Goal: Transaction & Acquisition: Purchase product/service

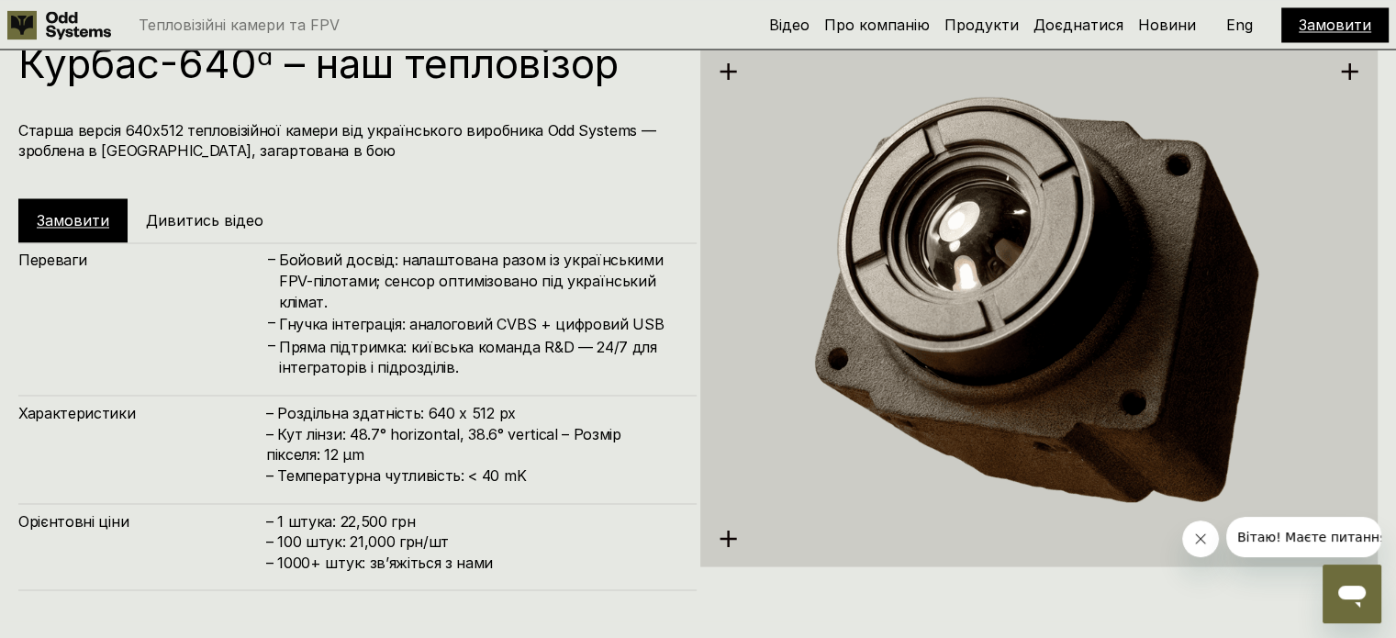
click at [1345, 23] on link "Замовити" at bounding box center [1334, 25] width 72 height 18
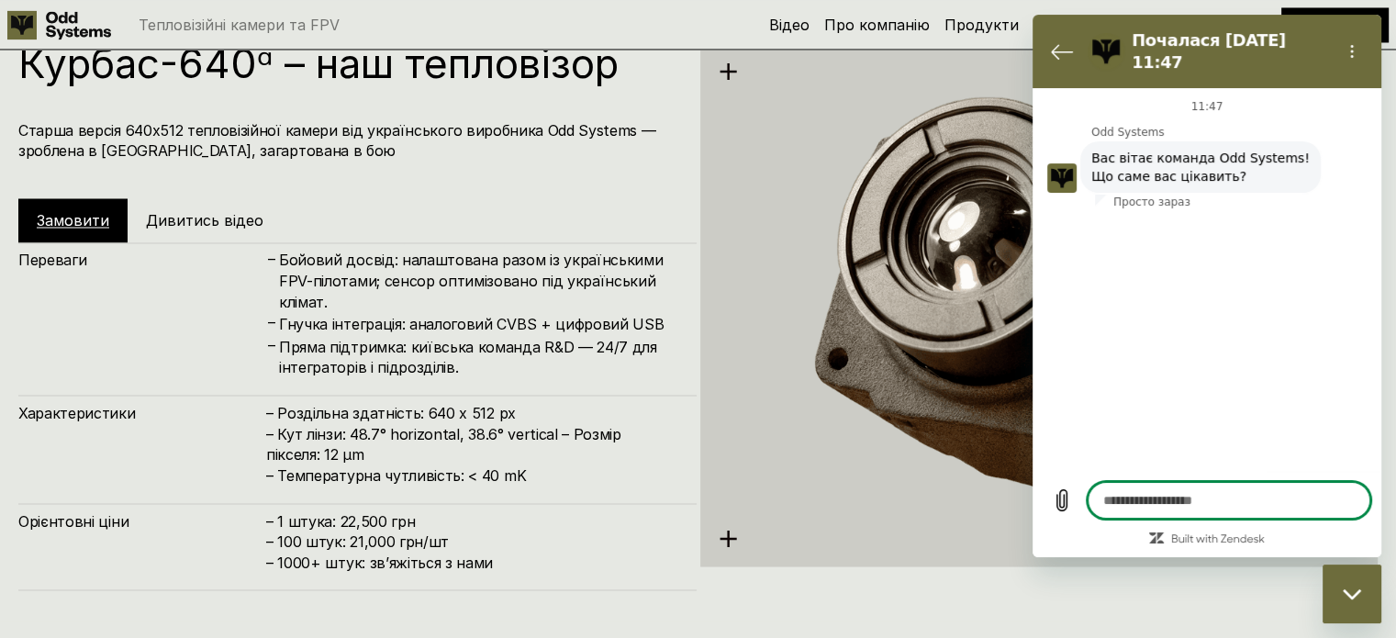
type textarea "*"
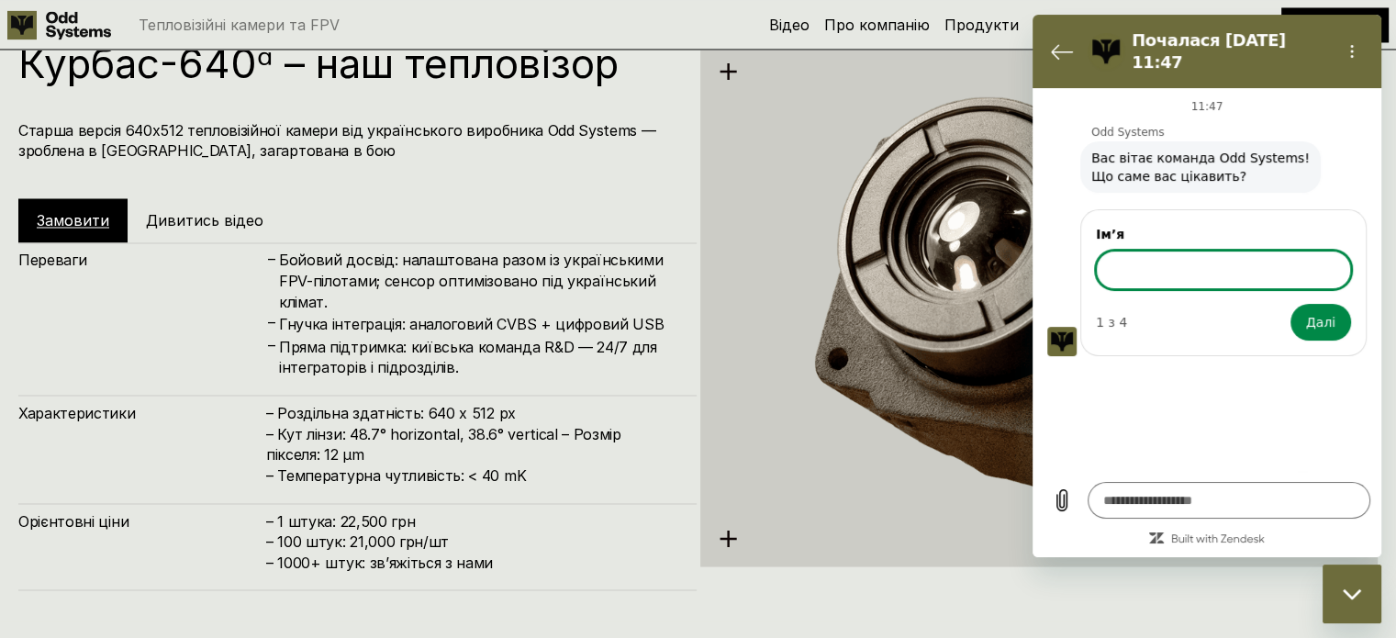
click at [310, 296] on h4 "Бойовий досвід: налаштована разом із українськими FPV-пілотами; сенсор оптимізо…" at bounding box center [478, 280] width 399 height 61
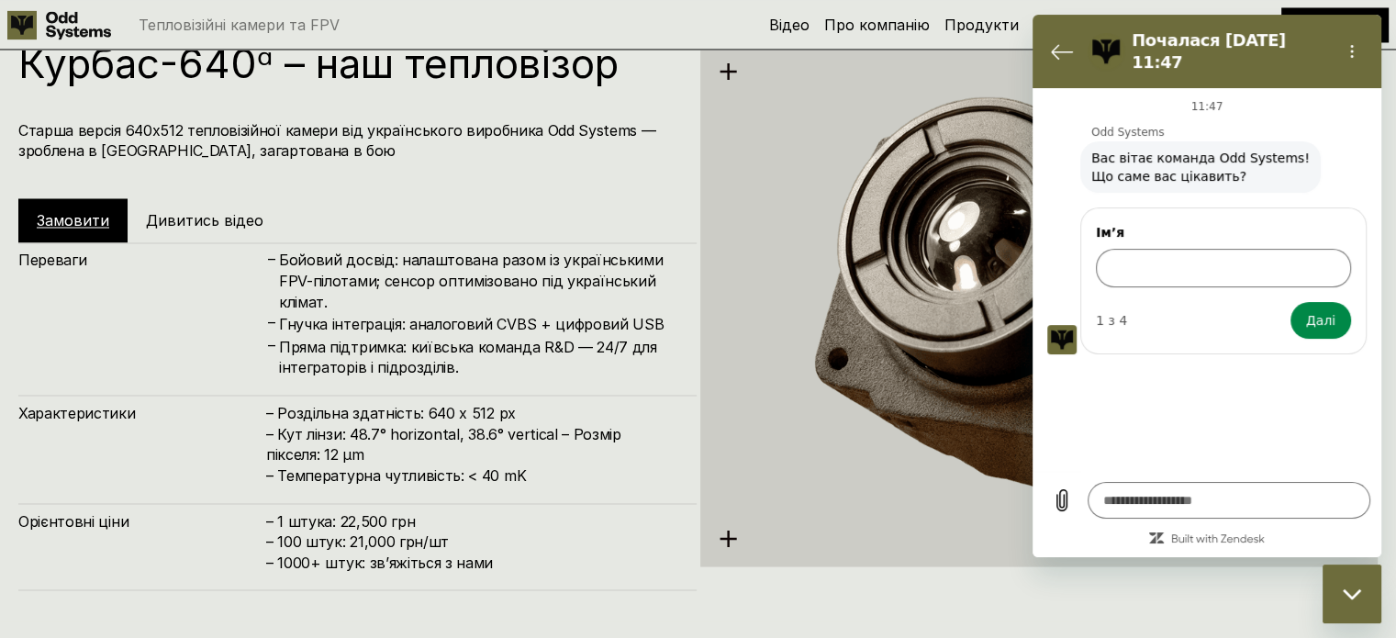
click at [182, 217] on h5 "Дивитись відео" at bounding box center [204, 220] width 117 height 20
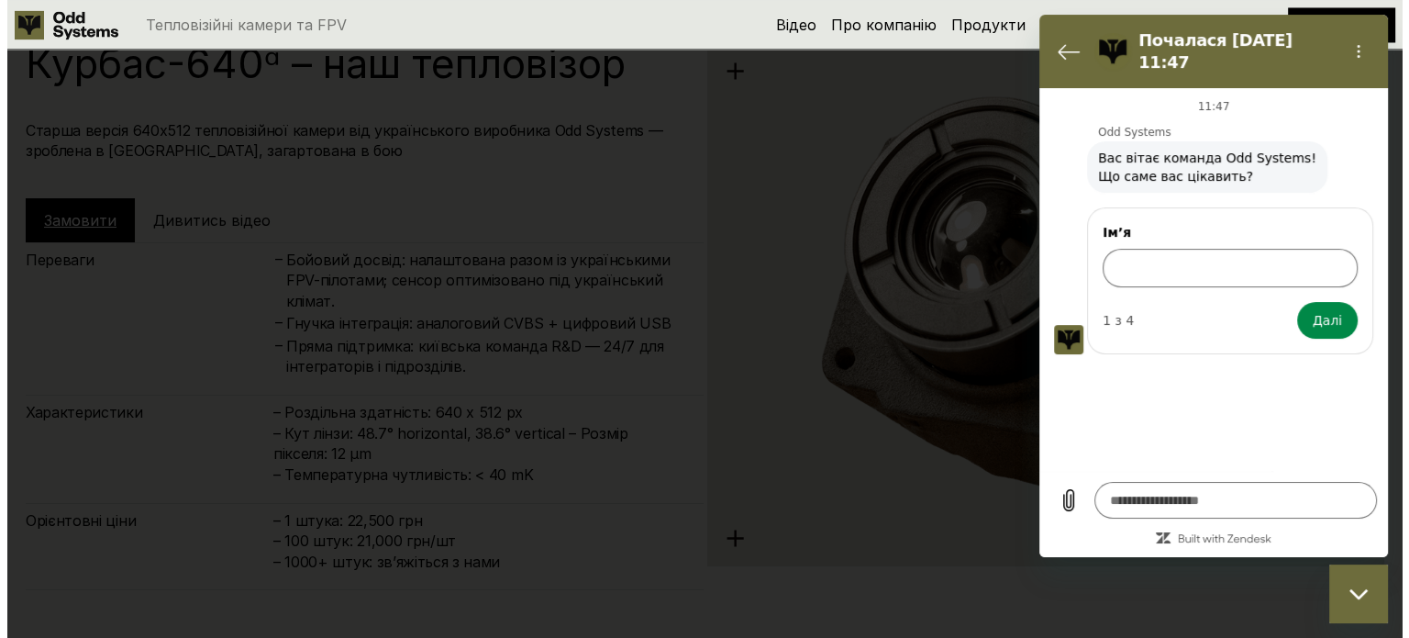
scroll to position [3200, 0]
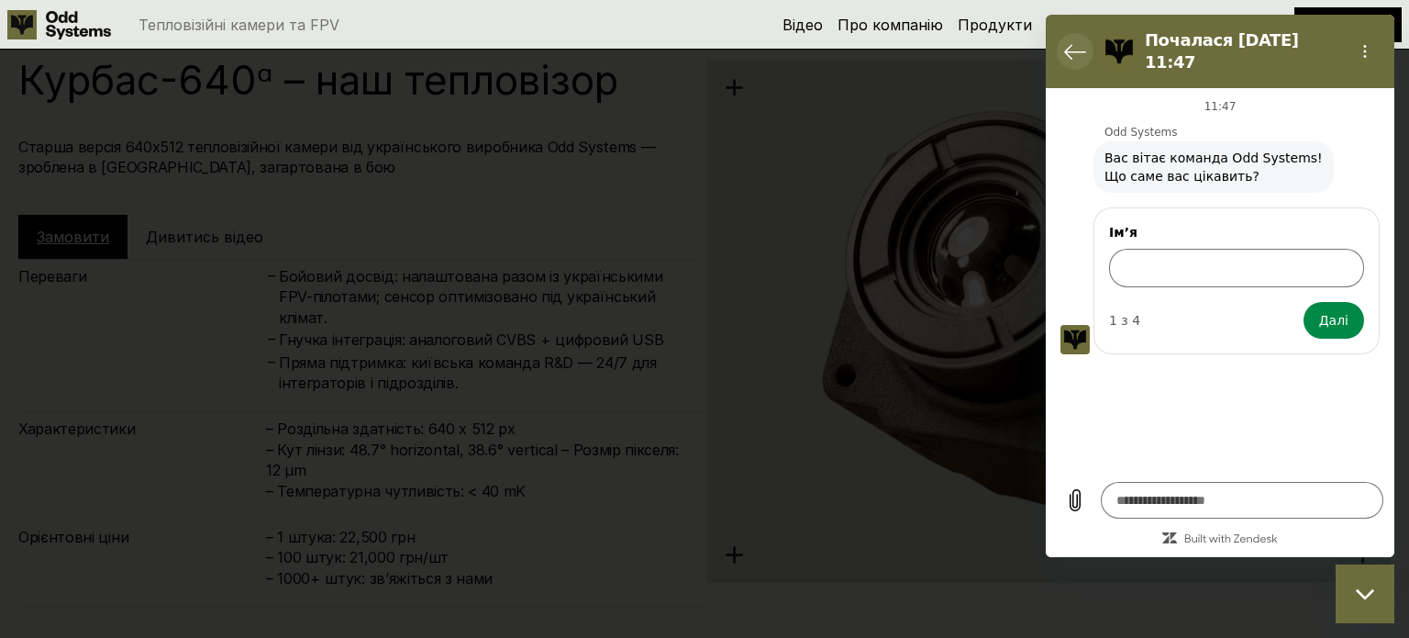
click at [1071, 47] on icon "Повернутися до списку розмов" at bounding box center [1075, 51] width 22 height 22
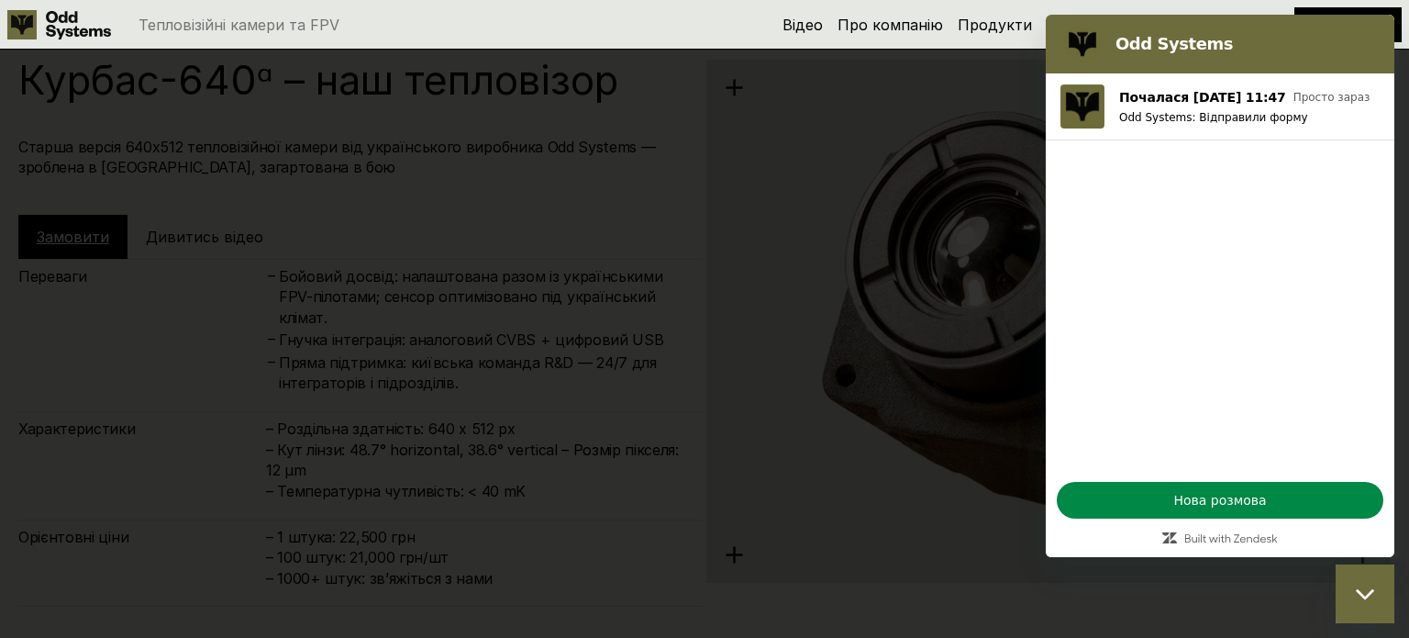
drag, startPoint x: 1365, startPoint y: 590, endPoint x: 2602, endPoint y: 1140, distance: 1353.8
click at [1365, 590] on icon "Закрити вікно обміну повідомленнями" at bounding box center [1365, 594] width 19 height 12
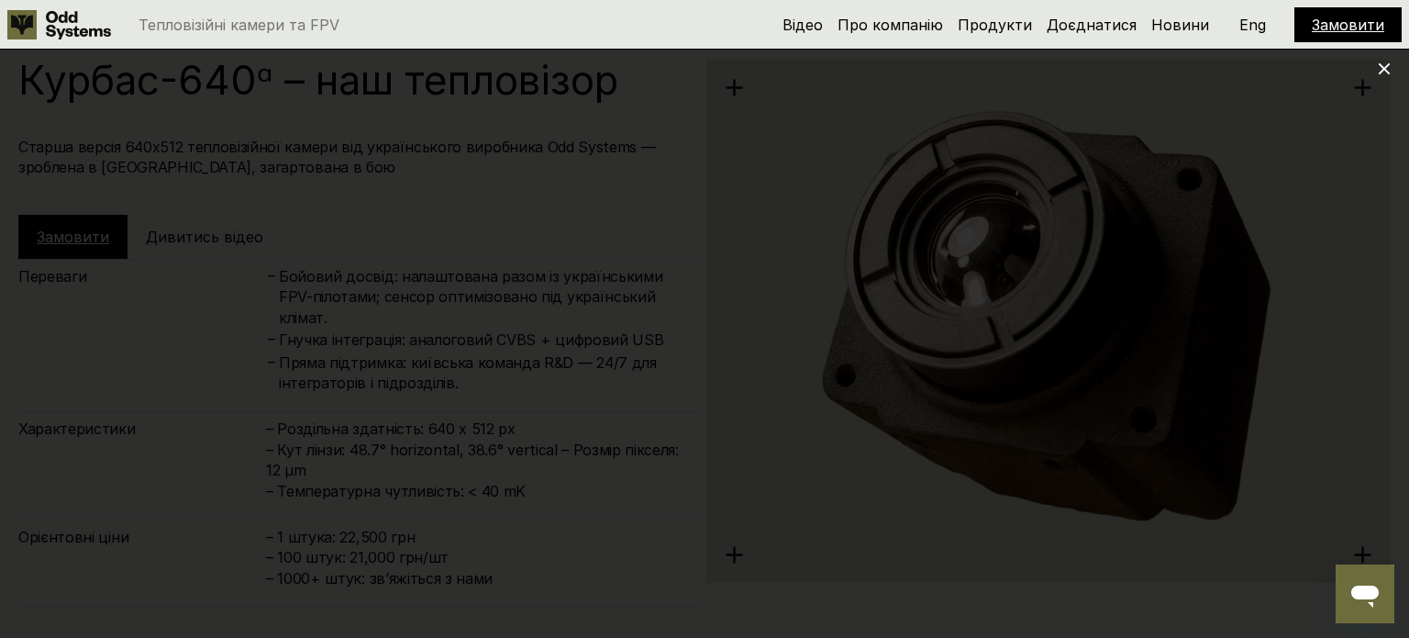
click at [1384, 70] on use at bounding box center [1385, 69] width 12 height 12
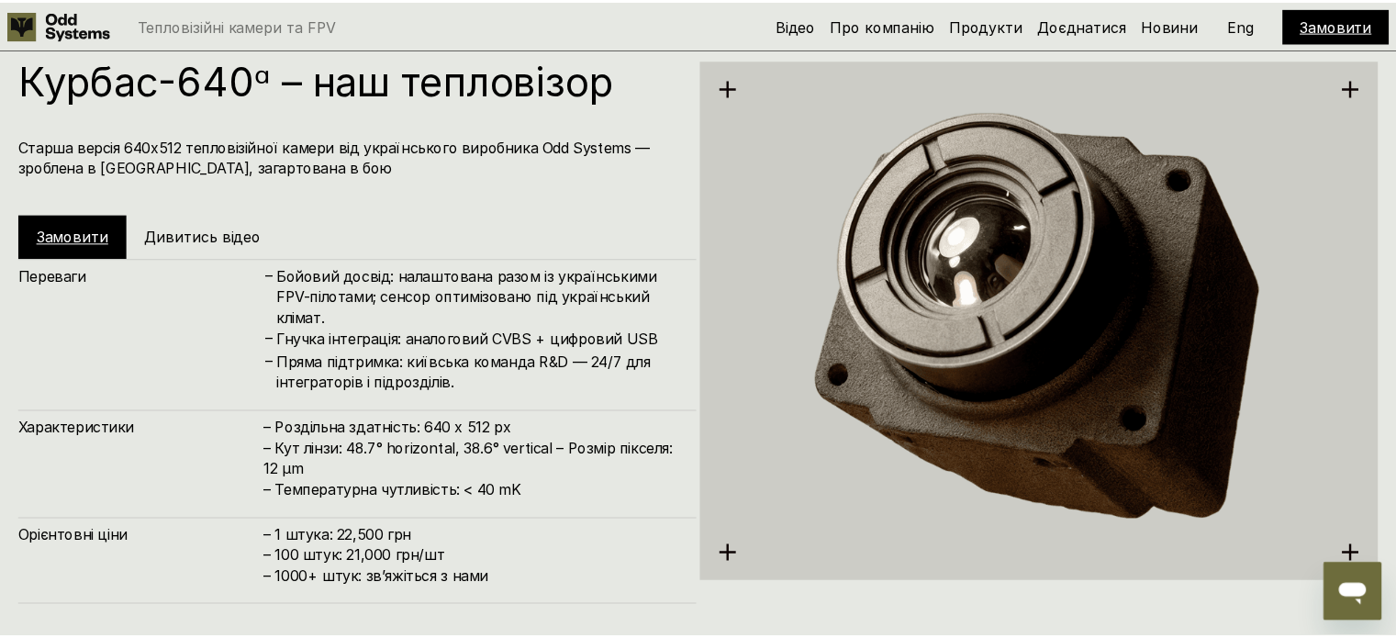
scroll to position [3217, 0]
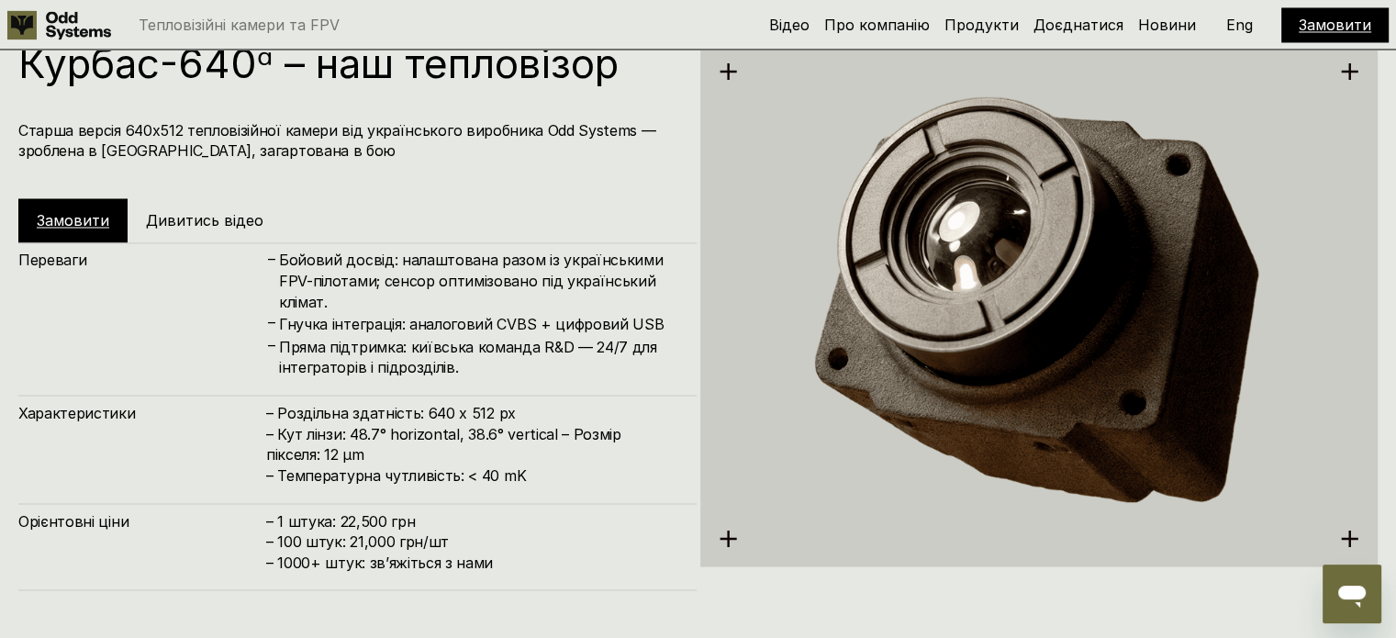
click at [1343, 27] on link "Замовити" at bounding box center [1334, 25] width 72 height 18
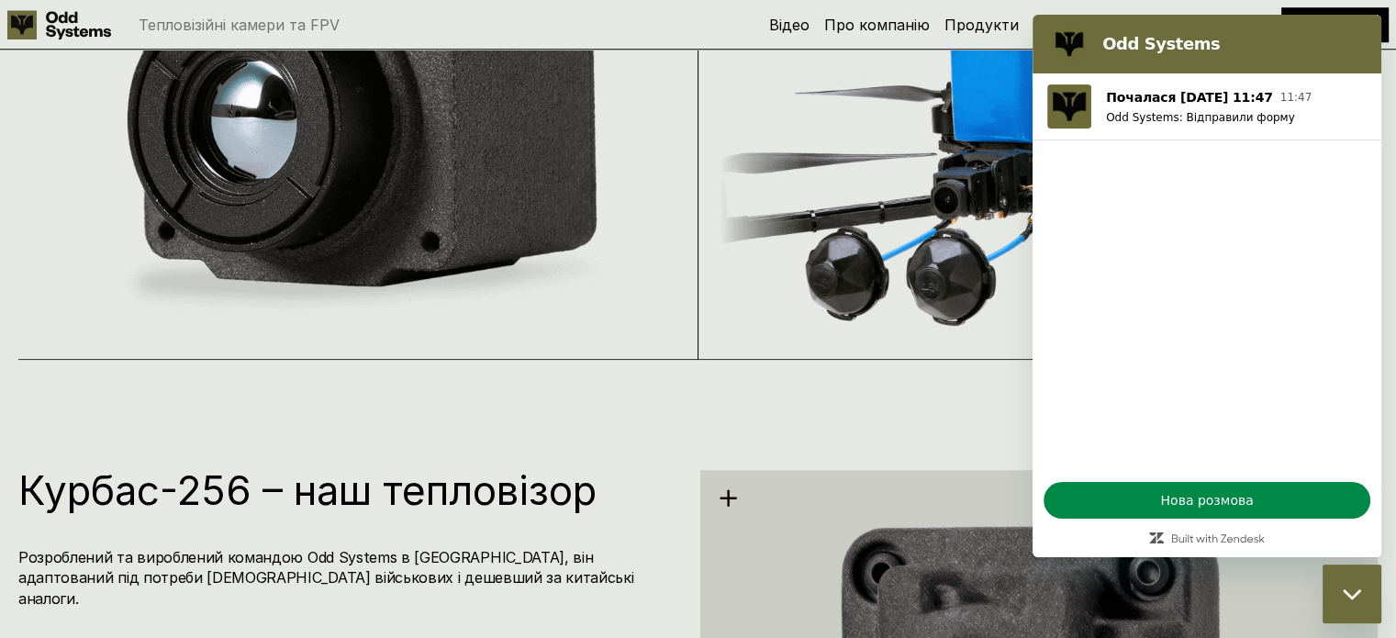
scroll to position [1015, 0]
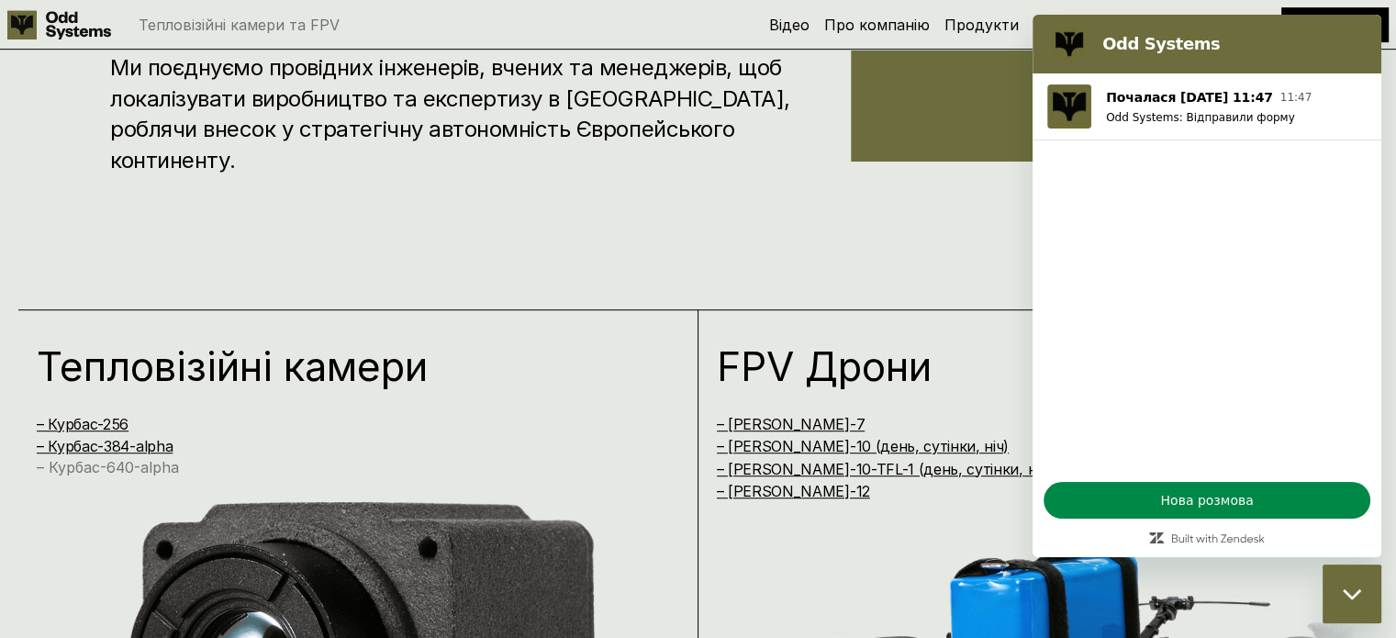
click at [146, 467] on link "– Курбас-640-alpha" at bounding box center [108, 467] width 142 height 18
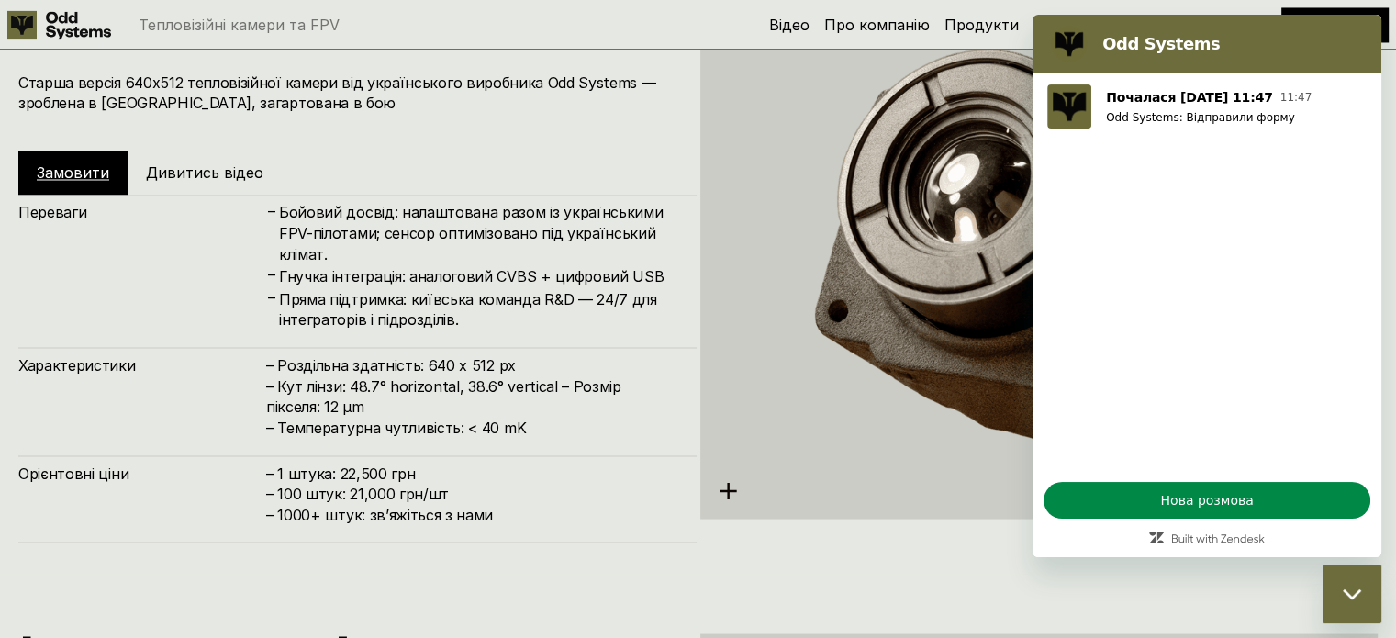
scroll to position [3292, 0]
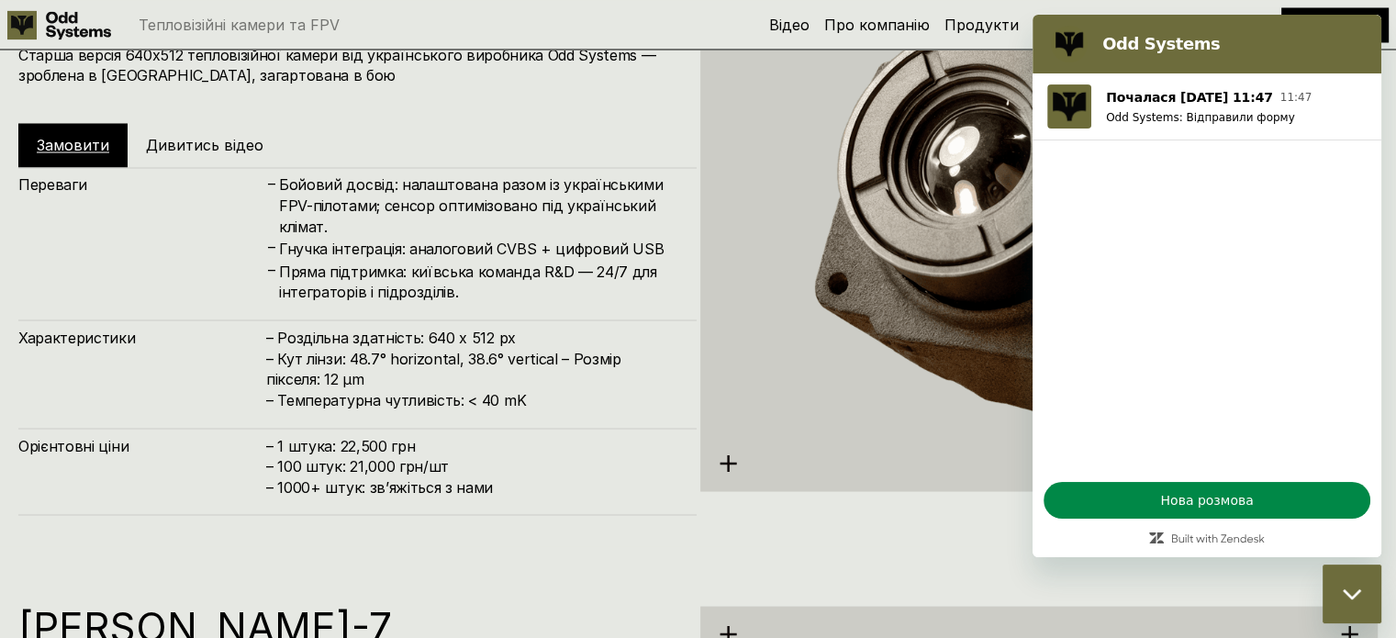
click at [308, 447] on h4 "– 1 штука: 22,500 грн – 100 штук: 21,000 грн/шт – ⁠1000+ штук: звʼяжіться з нами" at bounding box center [472, 465] width 412 height 61
click at [384, 440] on h4 "– 1 штука: 22,500 грн – 100 штук: 21,000 грн/шт – ⁠1000+ штук: звʼяжіться з нами" at bounding box center [472, 465] width 412 height 61
click at [323, 463] on h4 "– 1 штука: 22,500 грн – 100 штук: 21,000 грн/шт – ⁠1000+ штук: звʼяжіться з нами" at bounding box center [472, 465] width 412 height 61
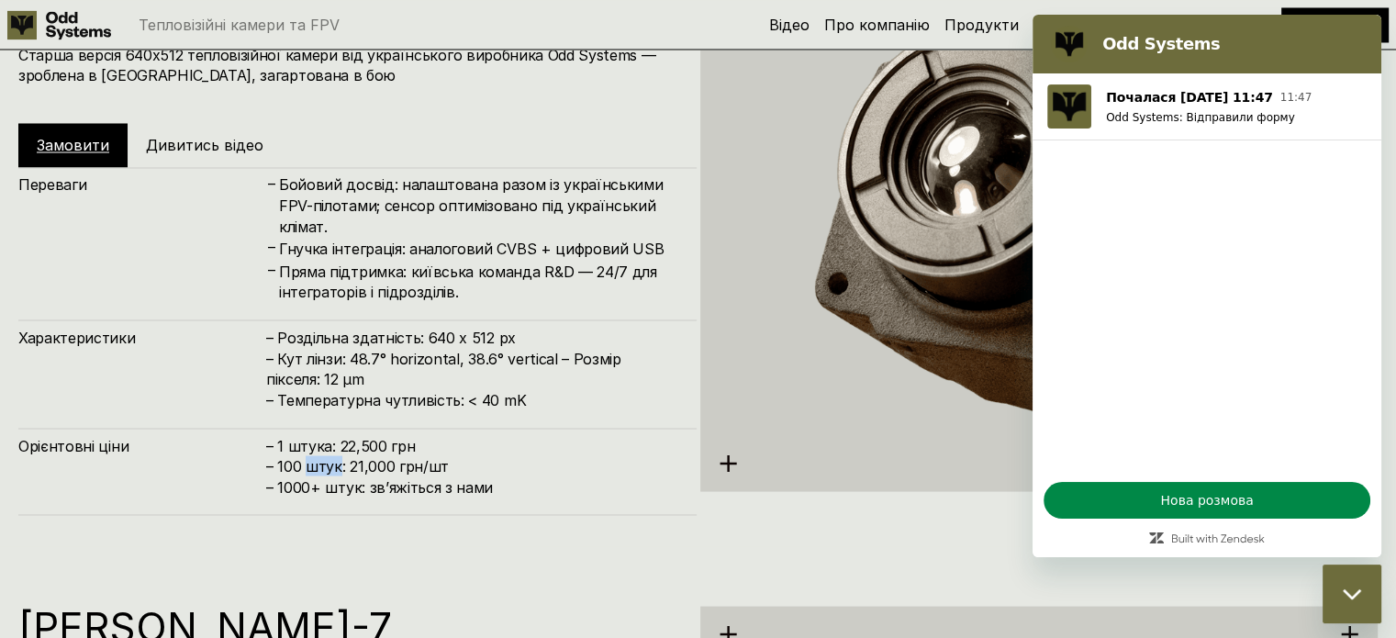
click at [323, 463] on h4 "– 1 штука: 22,500 грн – 100 штук: 21,000 грн/шт – ⁠1000+ штук: звʼяжіться з нами" at bounding box center [472, 465] width 412 height 61
click at [378, 440] on h4 "– 1 штука: 22,500 грн – 100 штук: 21,000 грн/шт – ⁠1000+ штук: звʼяжіться з нами" at bounding box center [472, 465] width 412 height 61
